Goal: Find contact information: Obtain details needed to contact an individual or organization

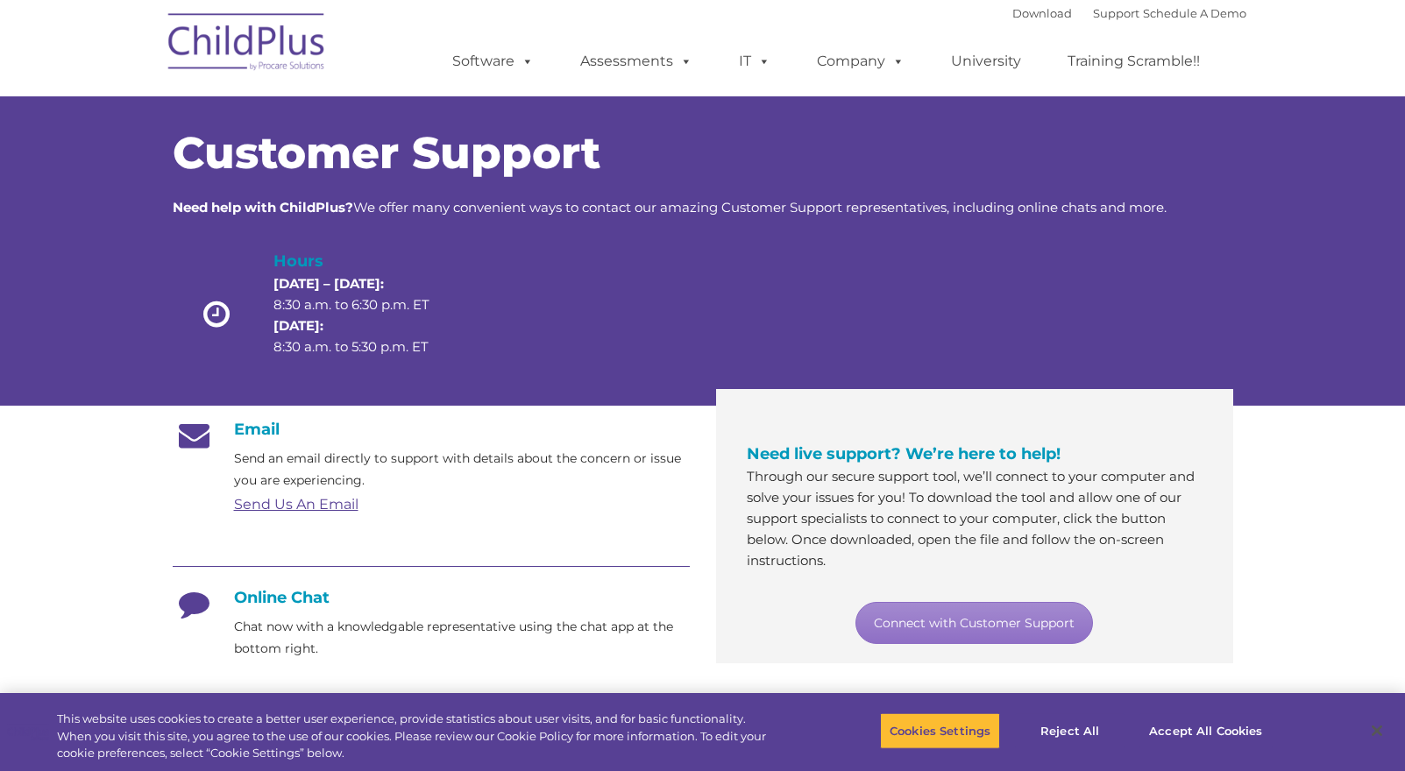
click at [298, 600] on h4 "Online Chat" at bounding box center [431, 597] width 517 height 19
click at [279, 653] on p "Chat now with a knowledgable representative using the chat app at the bottom ri…" at bounding box center [462, 638] width 456 height 44
click at [1191, 725] on button "Accept All Cookies" at bounding box center [1205, 730] width 132 height 37
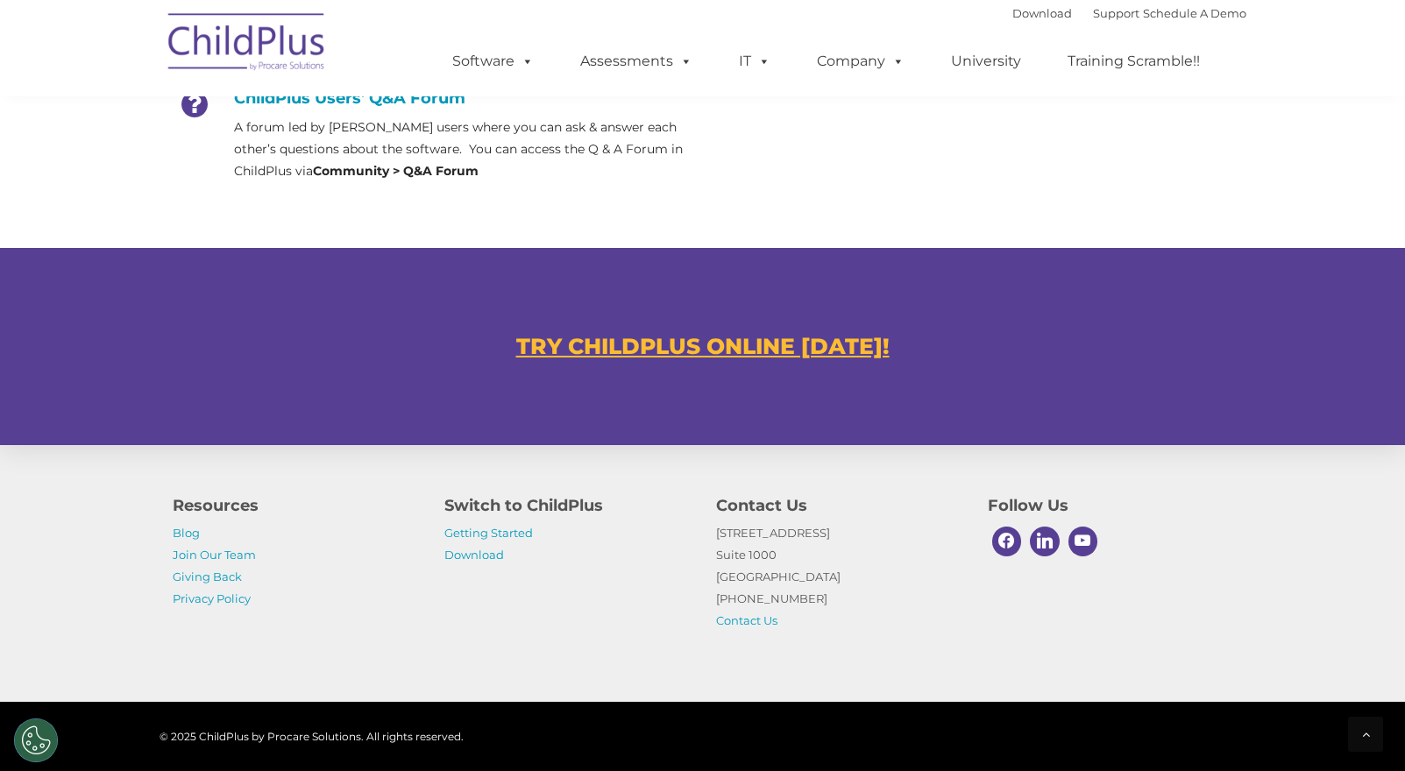
scroll to position [954, 0]
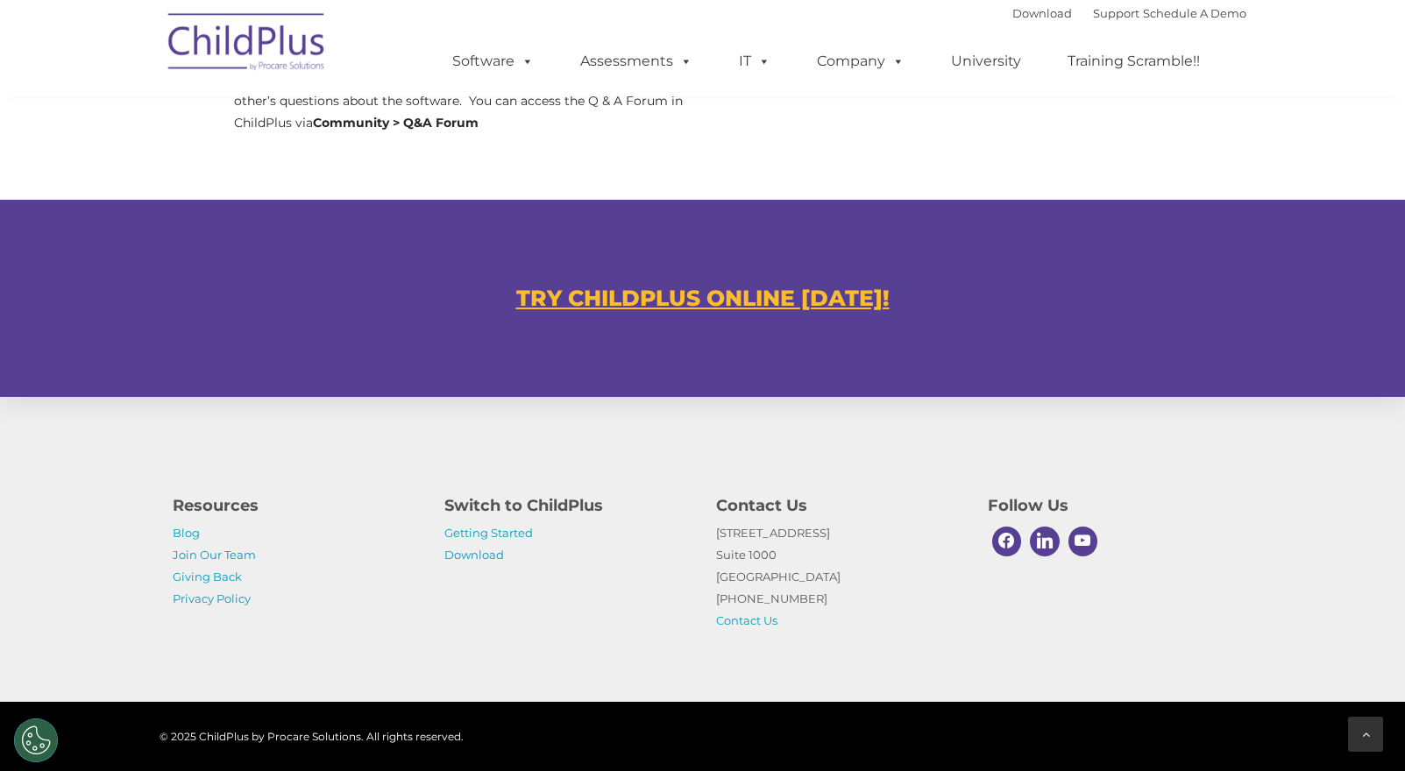
click at [1371, 734] on div at bounding box center [1365, 734] width 35 height 35
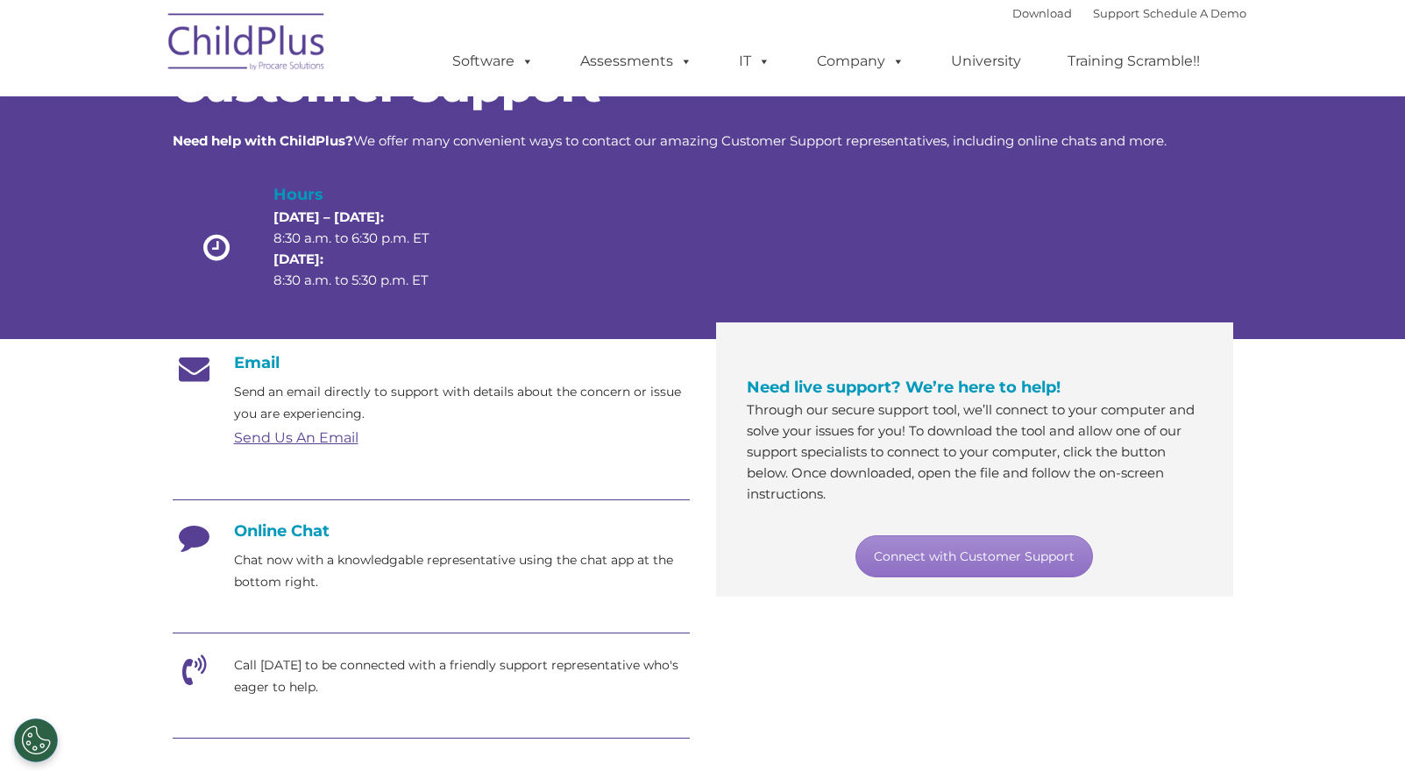
scroll to position [0, 0]
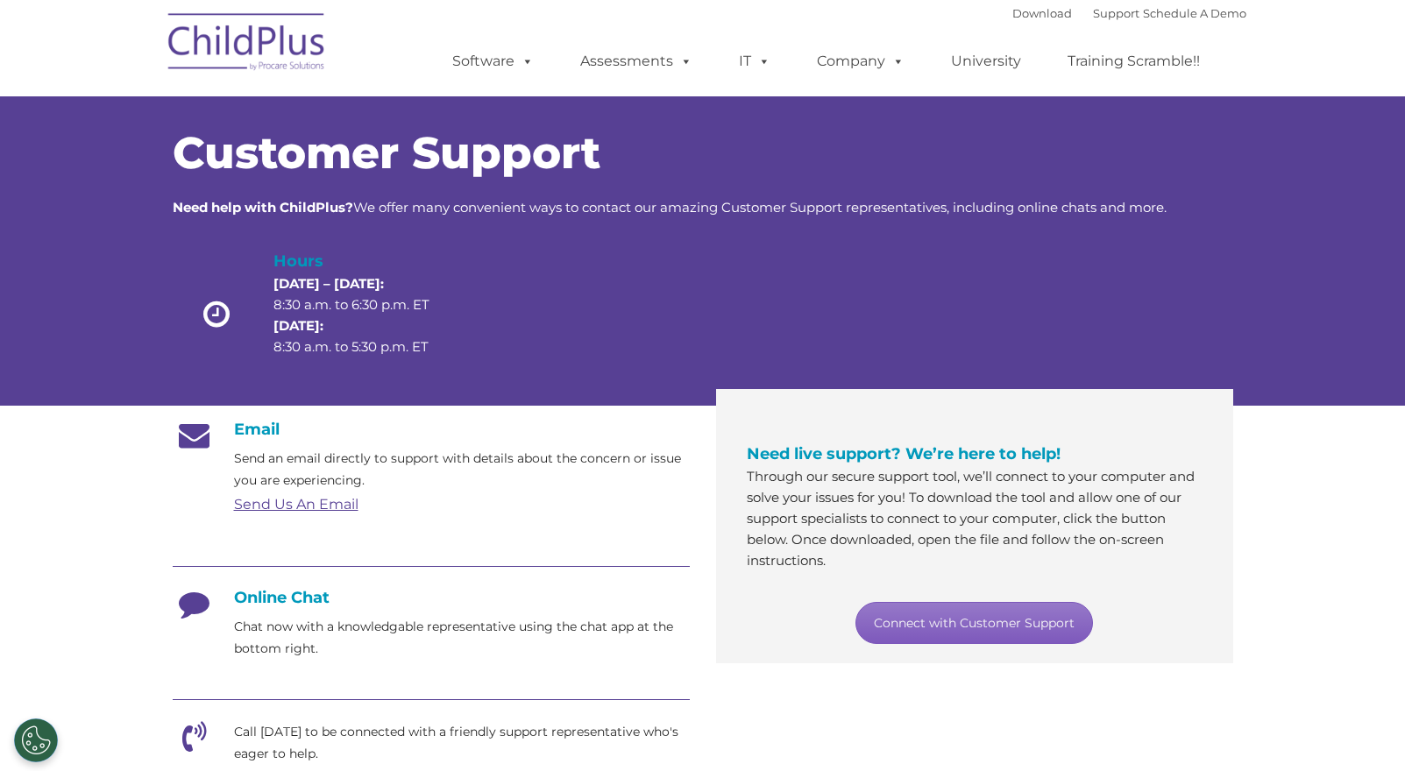
click at [1008, 632] on link "Connect with Customer Support" at bounding box center [973, 623] width 237 height 42
click at [1280, 596] on section "Customer Support Need help with ChildPlus? We offer many convenient ways to con…" at bounding box center [702, 675] width 1405 height 1351
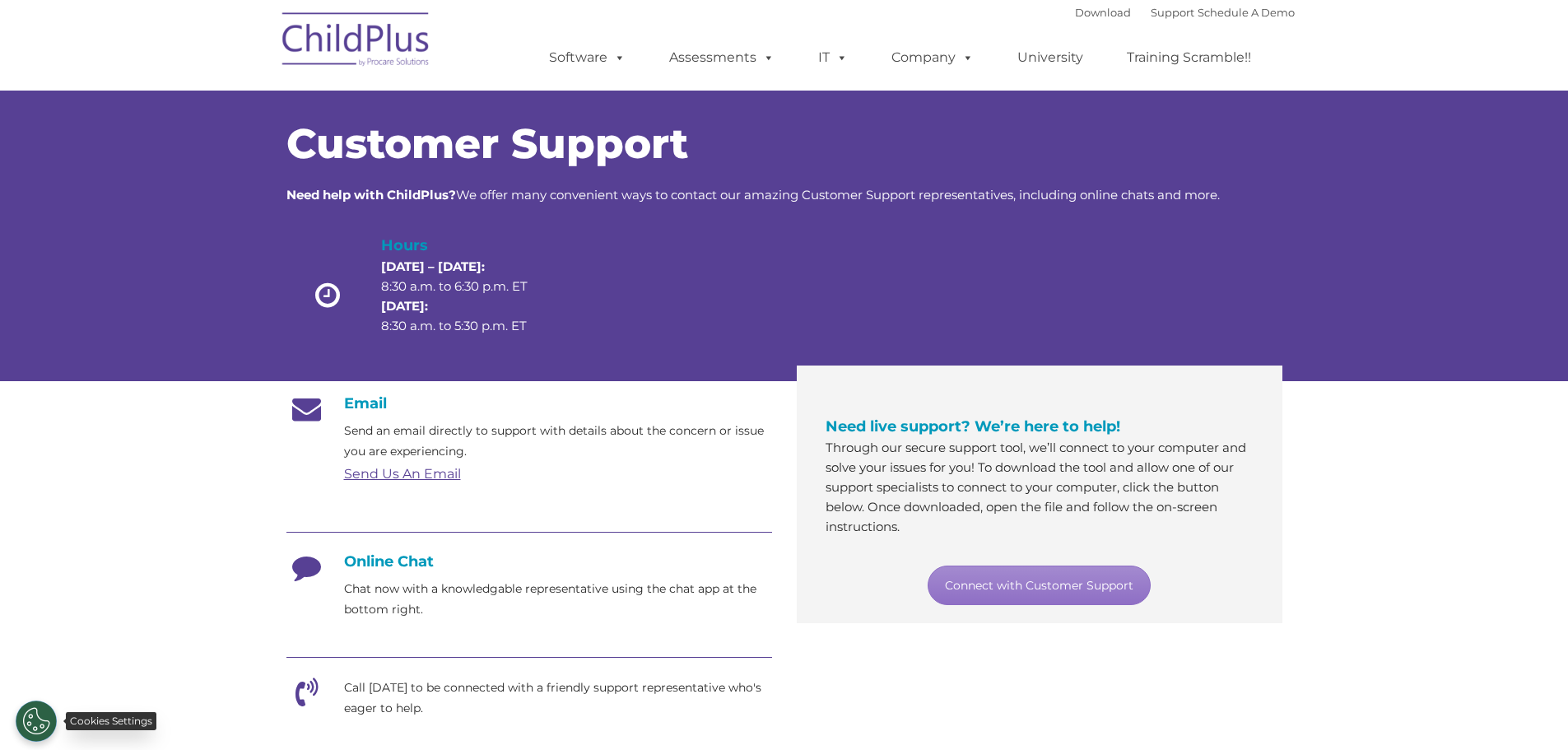
click at [45, 724] on button "Cookies Settings" at bounding box center [37, 722] width 41 height 41
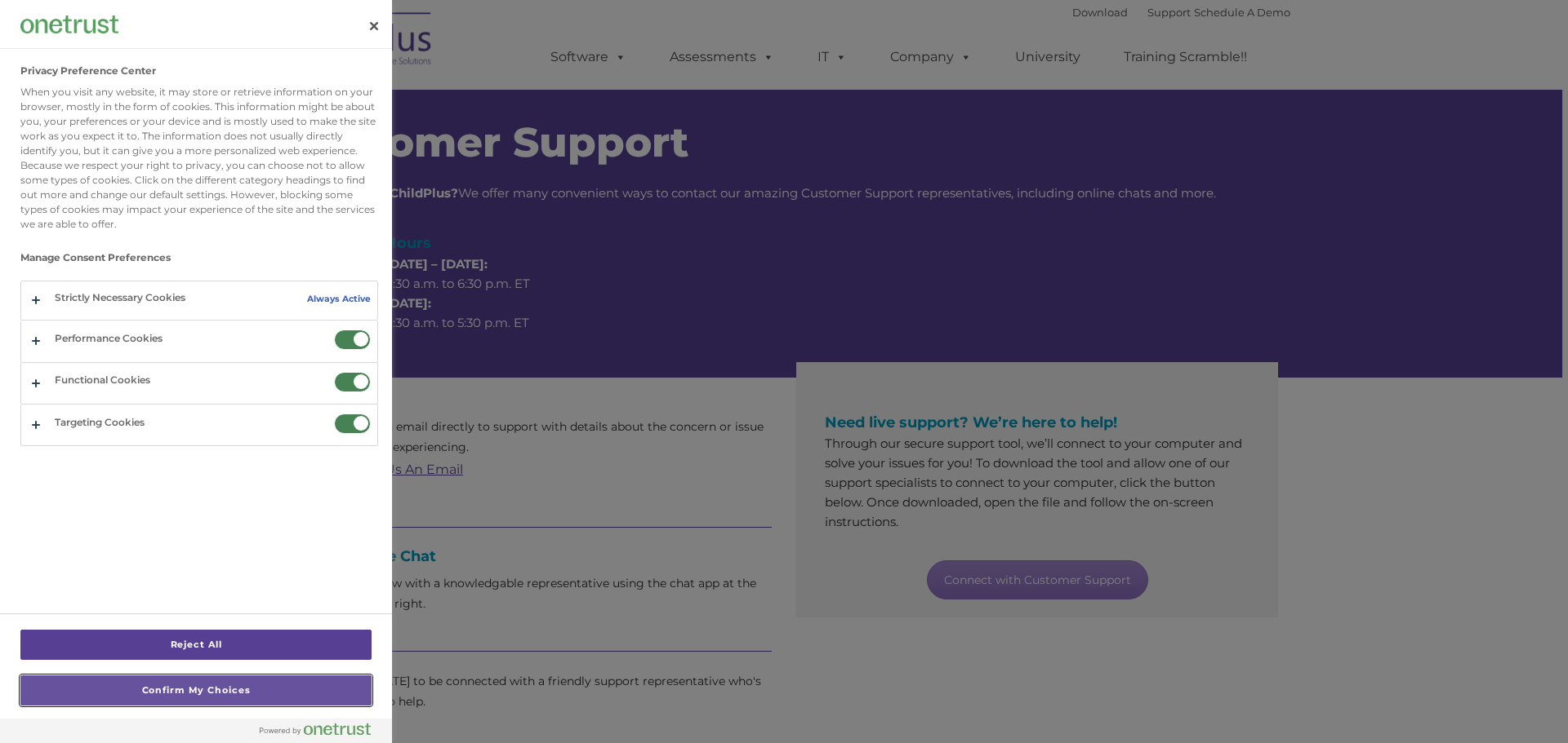
click at [157, 694] on button "Confirm My Choices" at bounding box center [196, 691] width 351 height 30
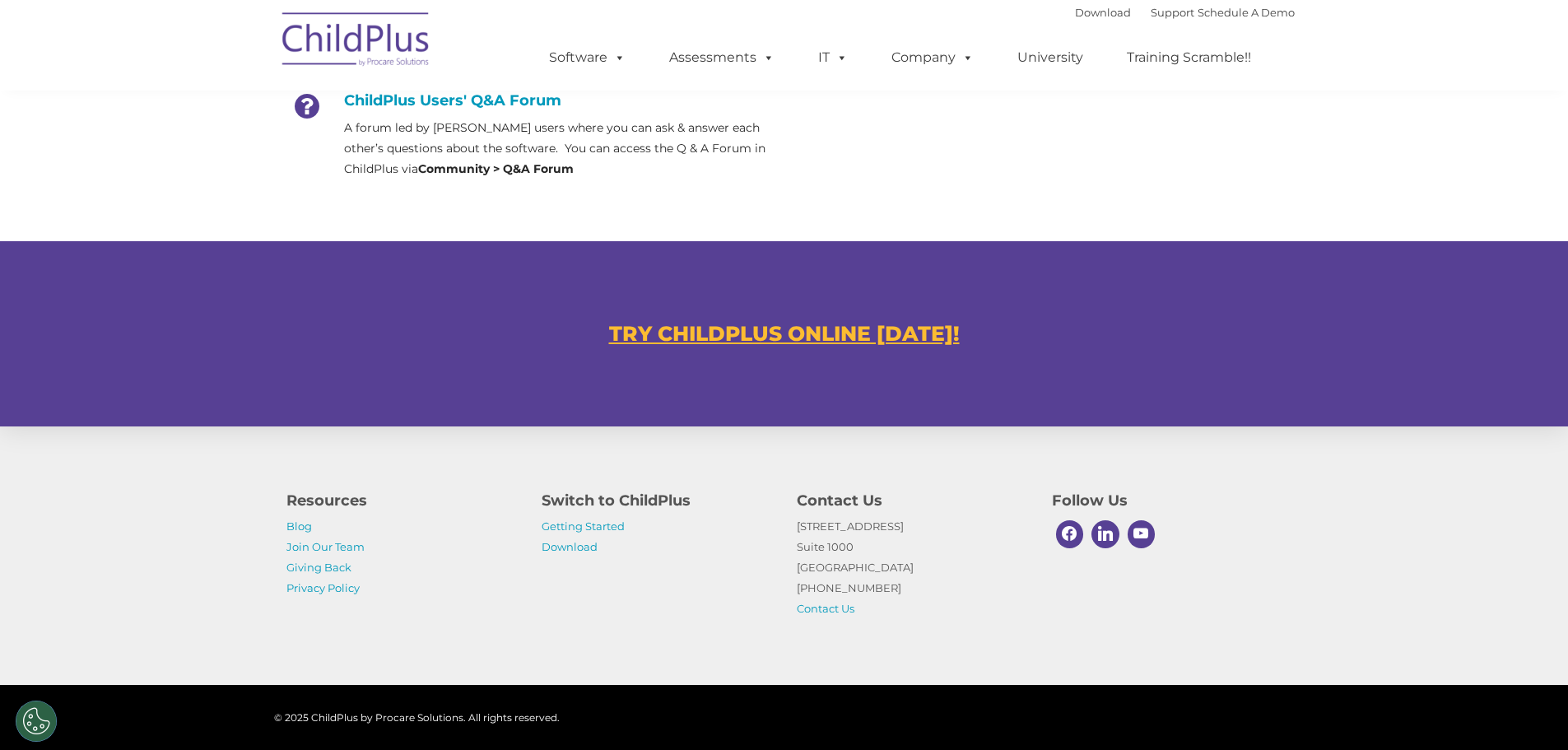
scroll to position [871, 0]
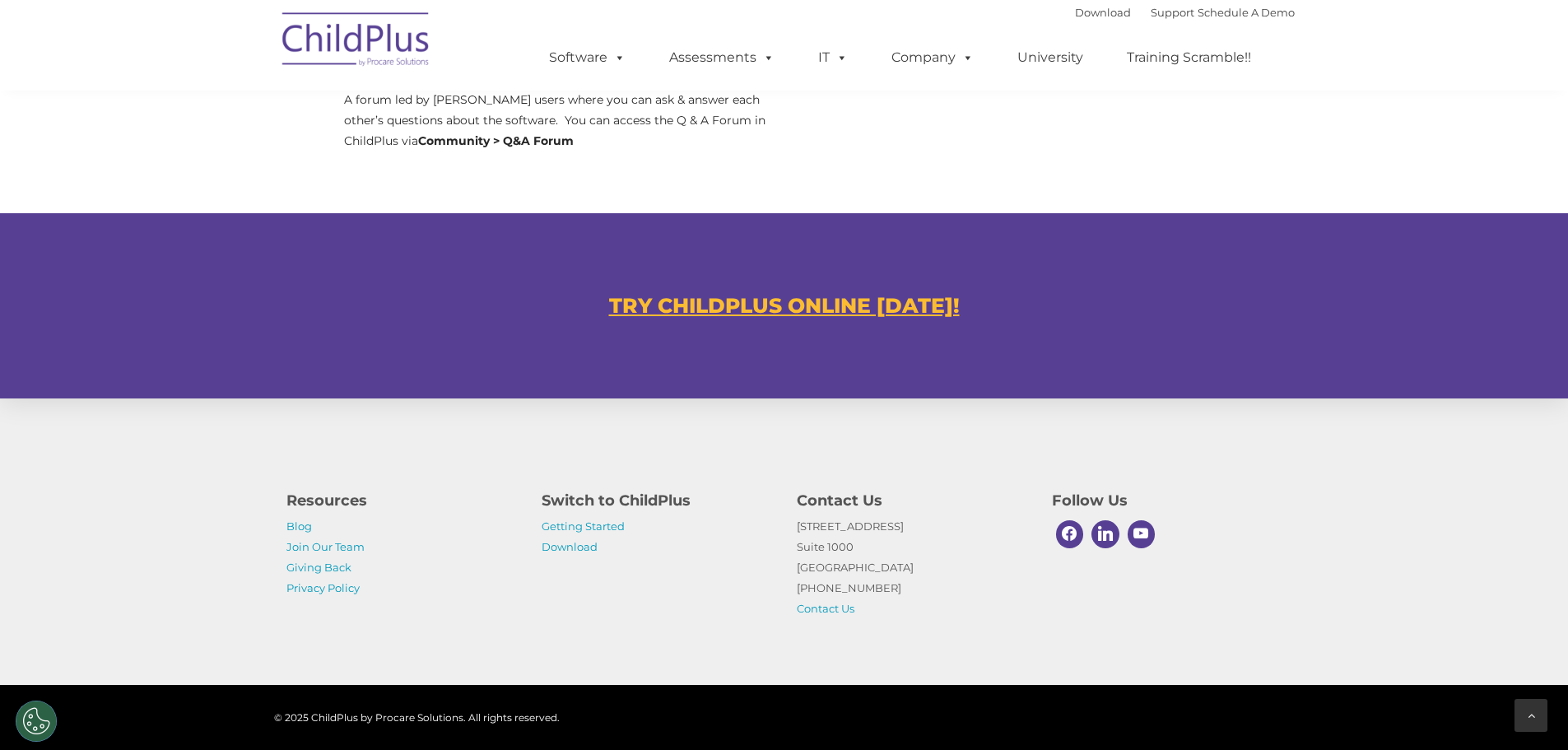
click at [1319, 711] on icon at bounding box center [1532, 715] width 8 height 11
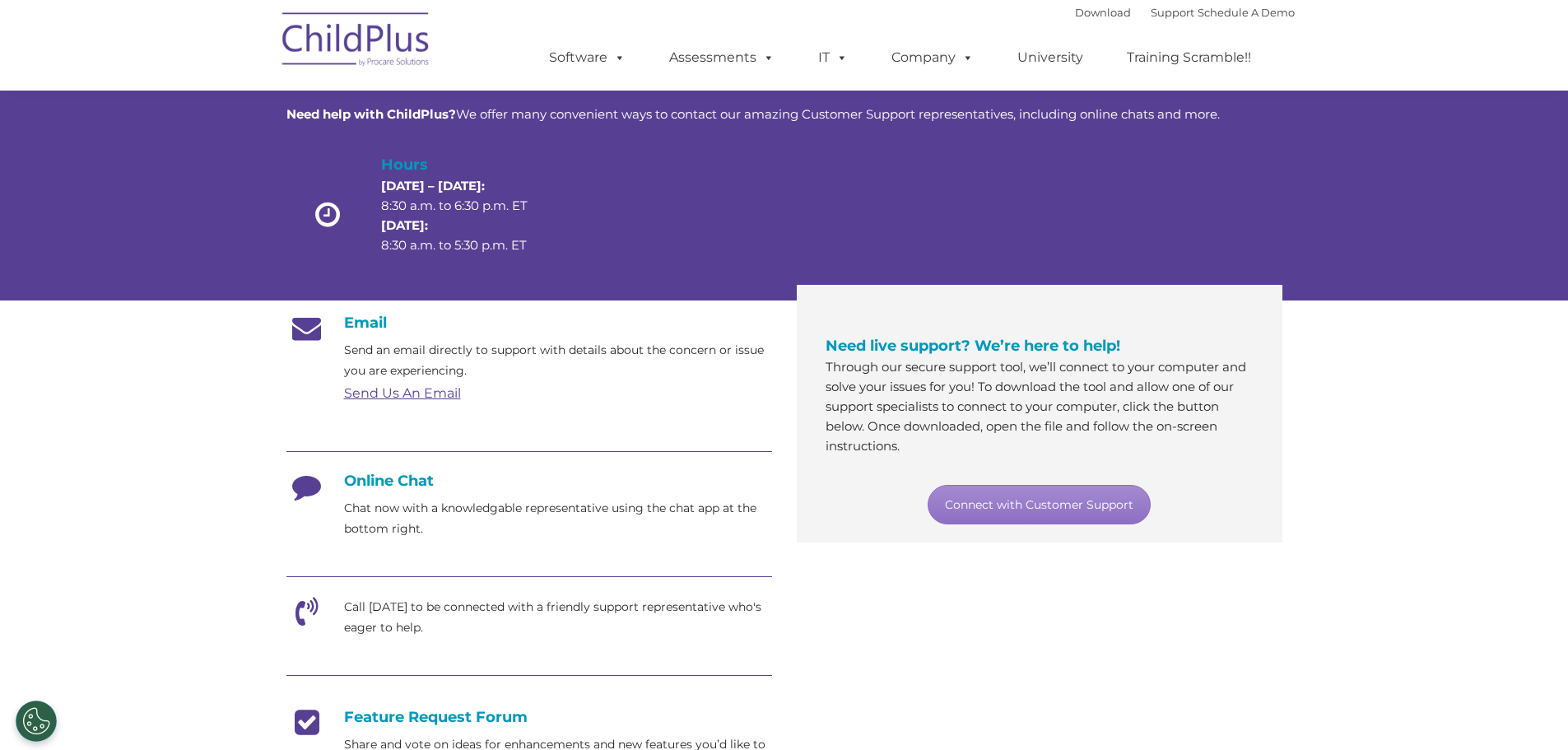
scroll to position [0, 0]
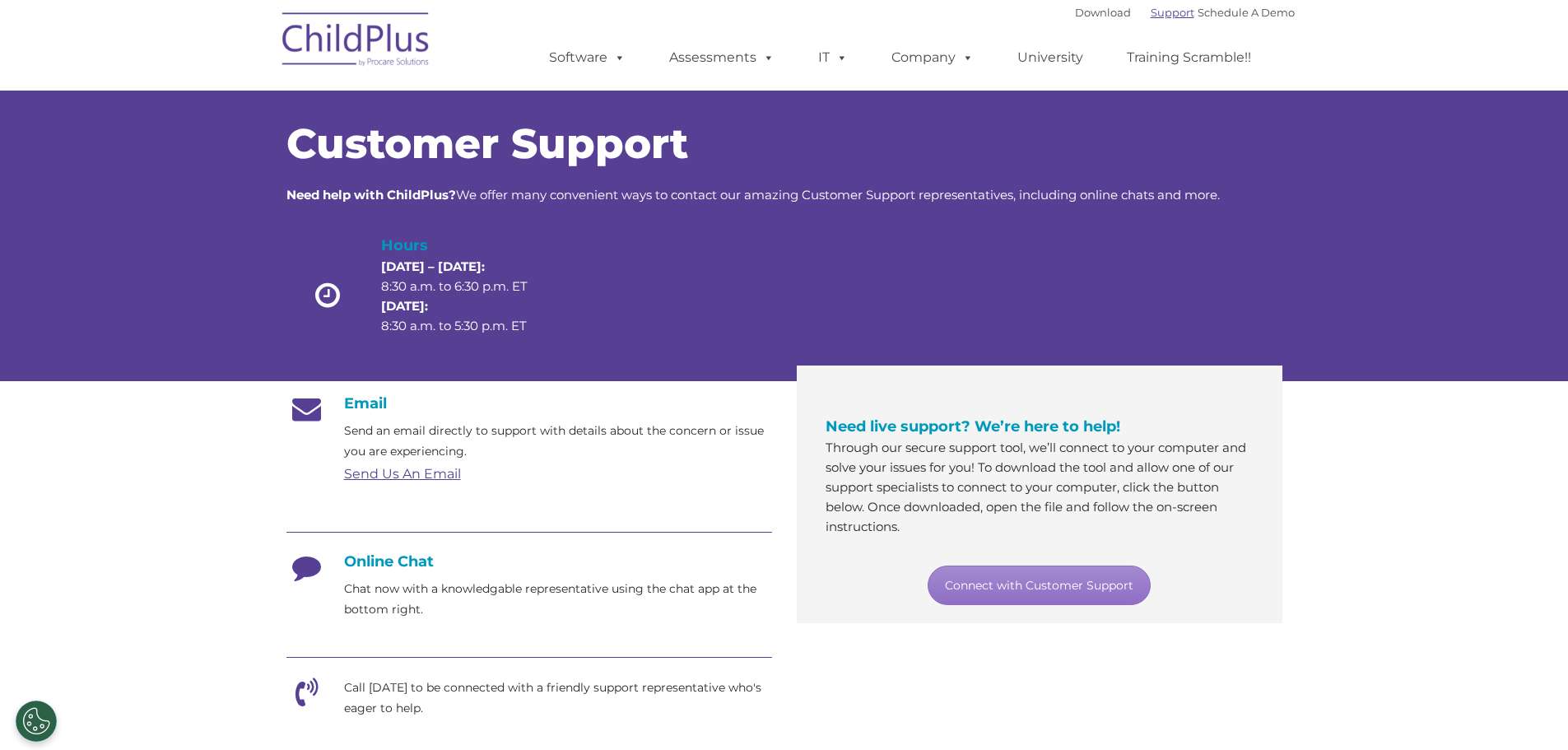
click at [1093, 20] on div "Download Support | Schedule A Demo " at bounding box center [1186, 12] width 220 height 24
click at [1151, 11] on link "Support" at bounding box center [1172, 12] width 43 height 13
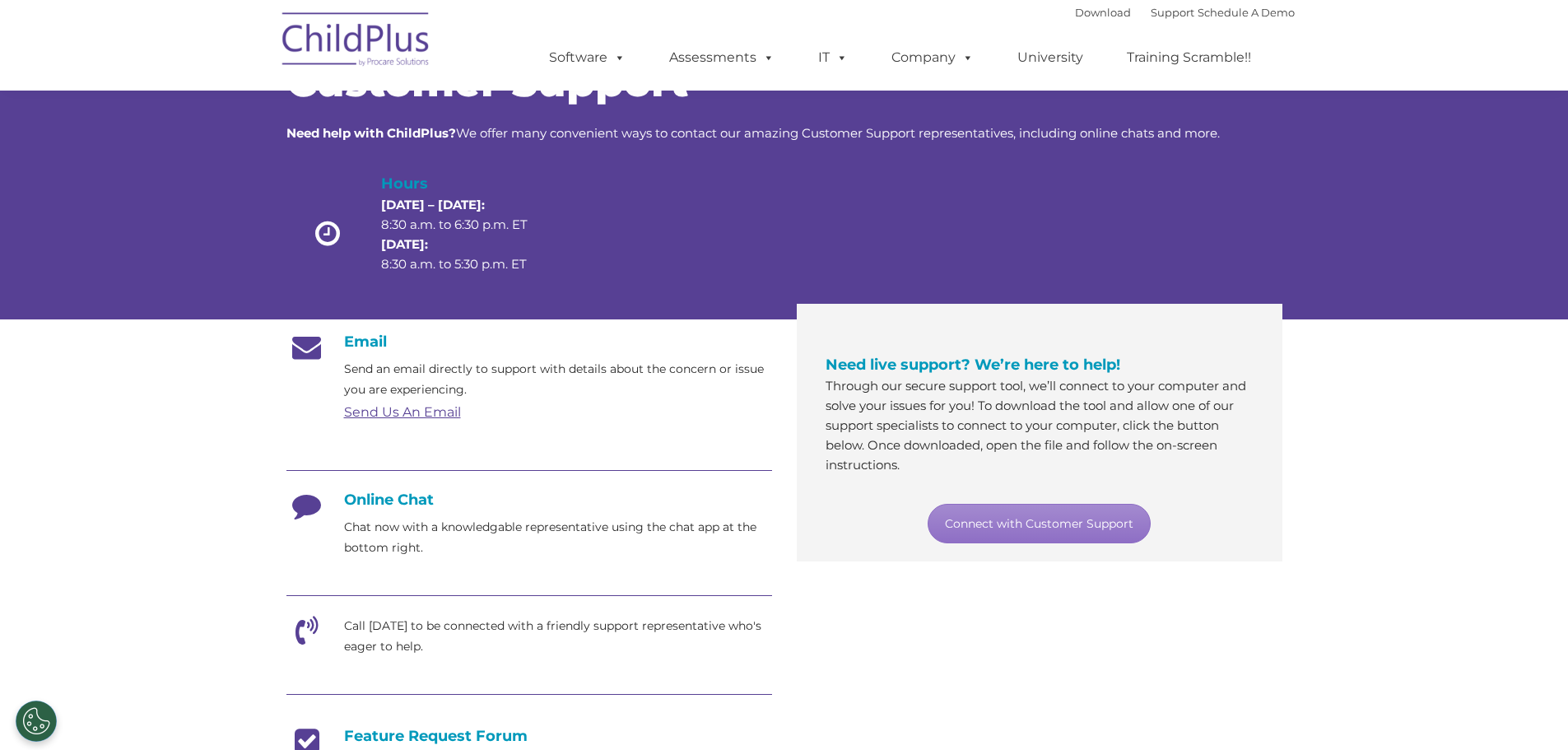
scroll to position [61, 0]
click at [408, 412] on link "Send Us An Email" at bounding box center [402, 413] width 116 height 16
click at [410, 414] on link "Send Us An Email" at bounding box center [402, 413] width 116 height 16
click at [409, 412] on link "Send Us An Email" at bounding box center [402, 413] width 116 height 16
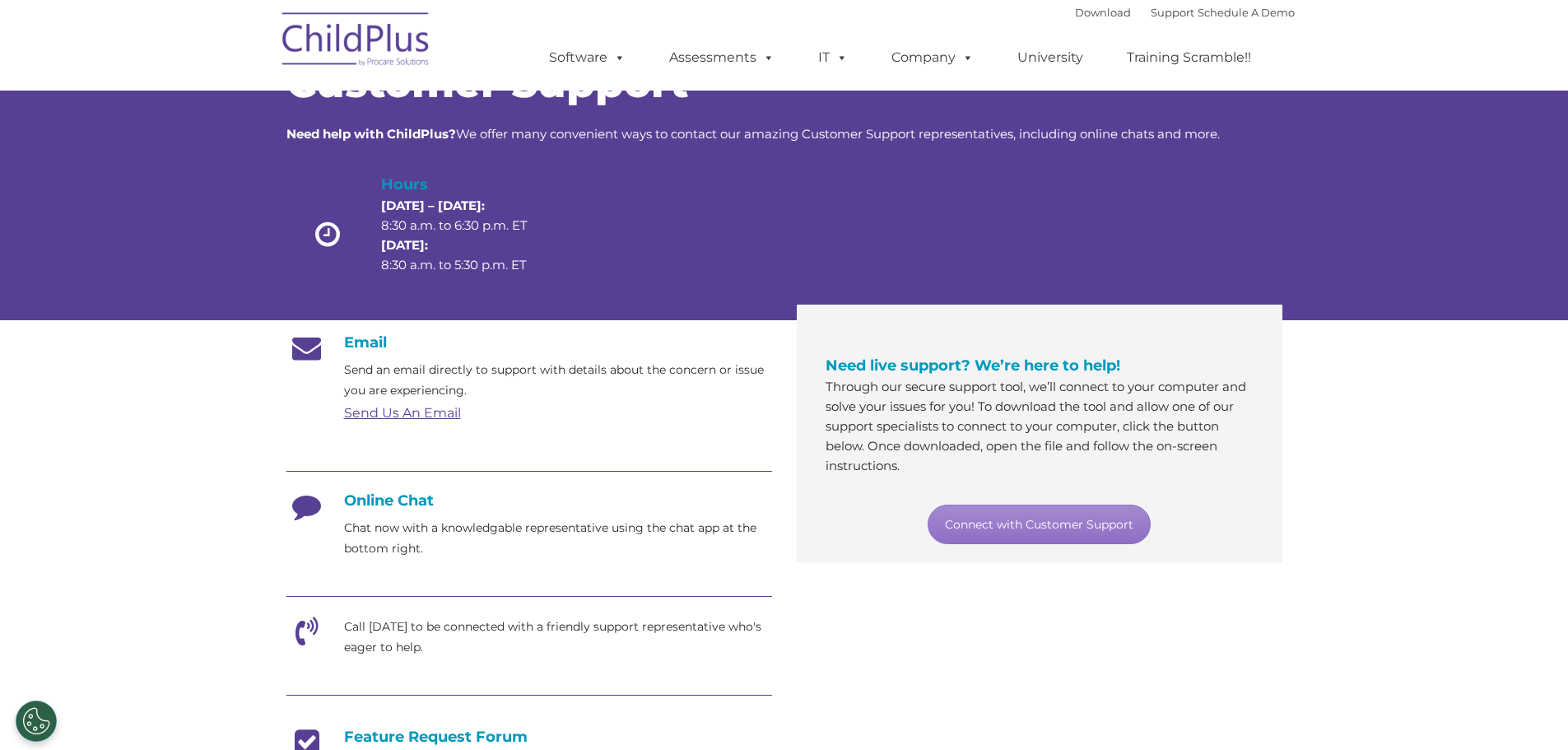
click at [211, 536] on section "Customer Support Need help with ChildPlus? We offer many convenient ways to con…" at bounding box center [784, 573] width 1568 height 1270
click at [420, 411] on link "Send Us An Email" at bounding box center [402, 413] width 116 height 16
